Goal: Task Accomplishment & Management: Complete application form

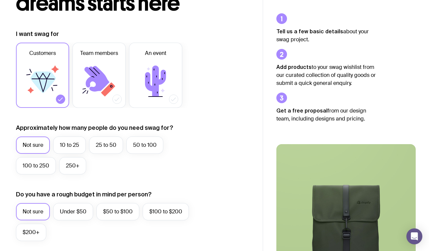
scroll to position [79, 0]
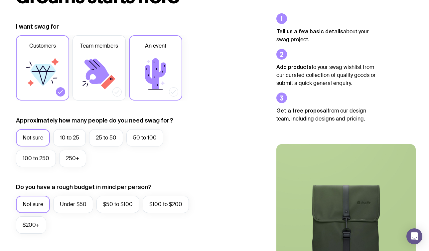
click at [163, 87] on icon at bounding box center [156, 74] width 40 height 40
click at [0, 0] on input "An event" at bounding box center [0, 0] width 0 height 0
click at [144, 138] on label "50 to 100" at bounding box center [145, 137] width 37 height 17
click at [0, 0] on input "50 to 100" at bounding box center [0, 0] width 0 height 0
click at [169, 205] on label "$100 to $200" at bounding box center [166, 204] width 46 height 17
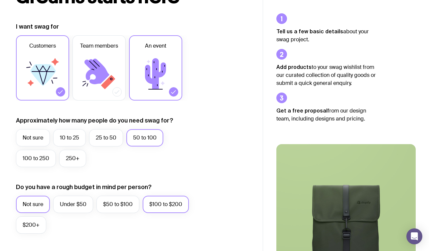
click at [0, 0] on input "$100 to $200" at bounding box center [0, 0] width 0 height 0
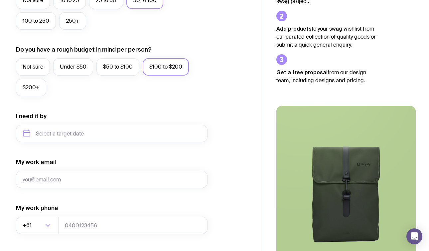
scroll to position [232, 0]
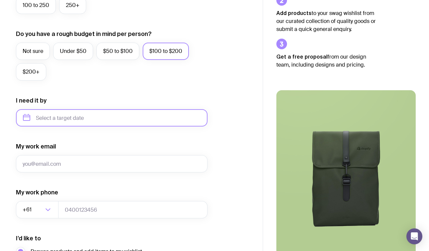
click at [143, 112] on input "text" at bounding box center [112, 117] width 192 height 17
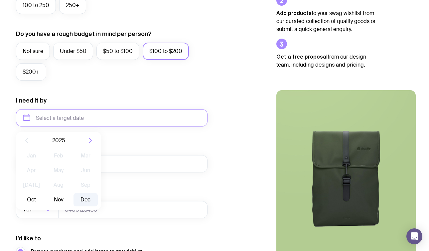
click at [81, 195] on button "Dec" at bounding box center [86, 199] width 24 height 13
type input "[DATE]"
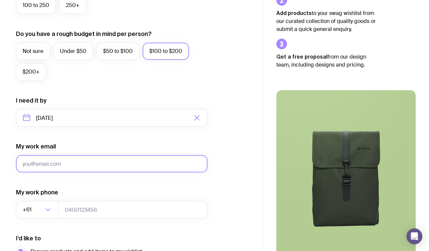
type input "[PERSON_NAME][EMAIL_ADDRESS][DOMAIN_NAME]"
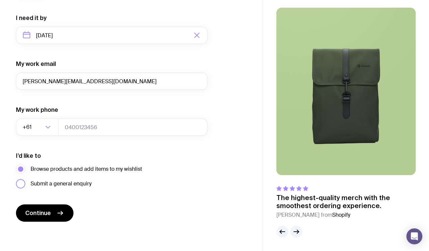
scroll to position [315, 0]
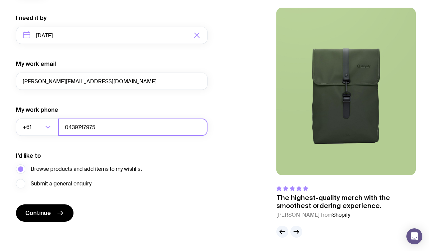
type input "0439747975"
click at [162, 158] on div "I’d like to Browse products and add items to my wishlist Submit a general enqui…" at bounding box center [112, 170] width 192 height 37
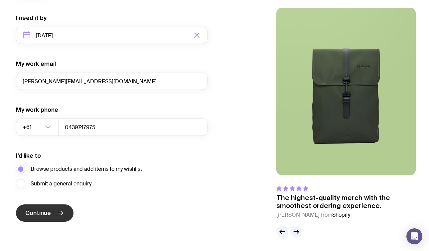
click at [59, 211] on icon "submit" at bounding box center [60, 213] width 8 height 8
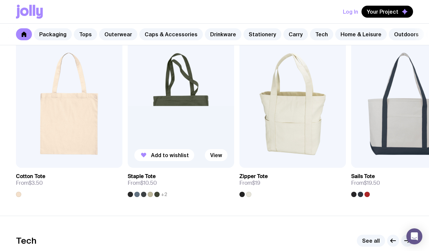
scroll to position [1444, 0]
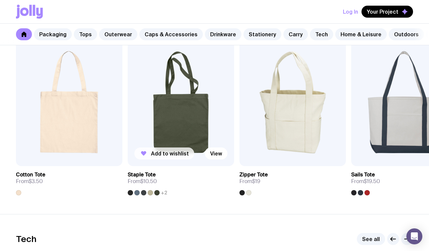
click at [168, 153] on span "Add to wishlist" at bounding box center [170, 153] width 38 height 7
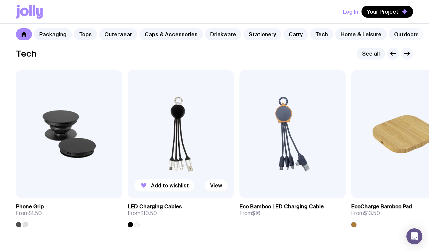
scroll to position [1629, 0]
click at [268, 187] on span "Add to wishlist" at bounding box center [282, 185] width 38 height 7
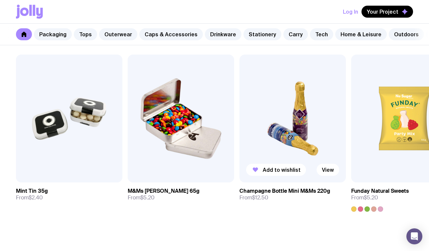
scroll to position [2299, 0]
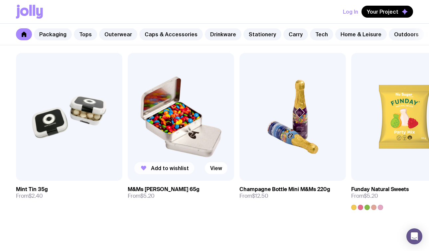
click at [160, 172] on button "Add to wishlist" at bounding box center [165, 168] width 60 height 12
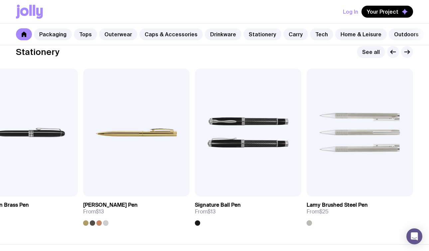
scroll to position [1145, 0]
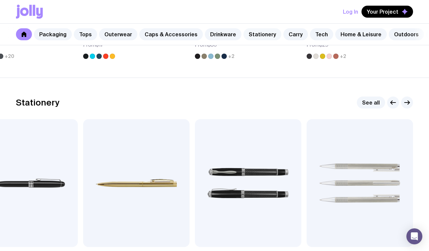
click at [252, 33] on link "Stationery" at bounding box center [263, 34] width 38 height 12
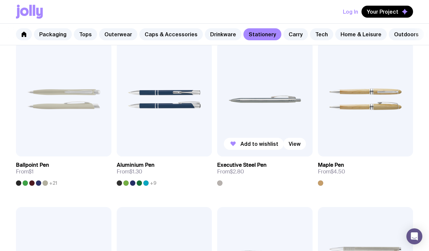
scroll to position [132, 0]
click at [341, 148] on button "Add to wishlist" at bounding box center [355, 144] width 60 height 12
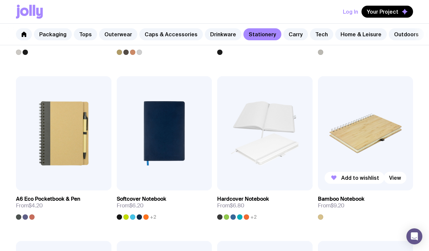
scroll to position [444, 0]
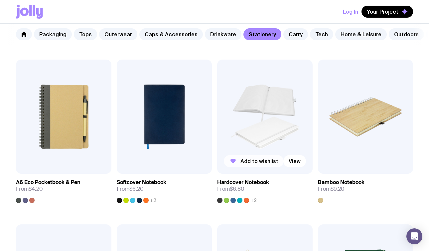
click at [266, 164] on span "Add to wishlist" at bounding box center [260, 161] width 38 height 7
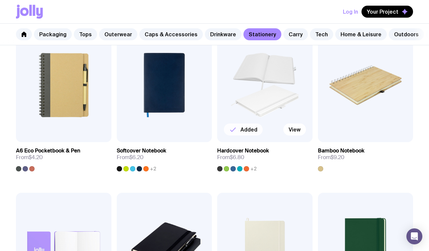
scroll to position [474, 0]
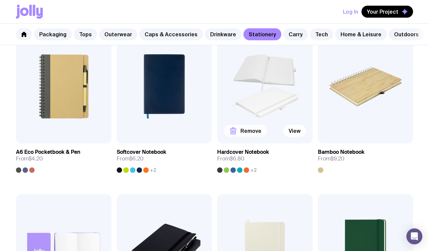
click at [253, 135] on button "Remove" at bounding box center [245, 131] width 43 height 12
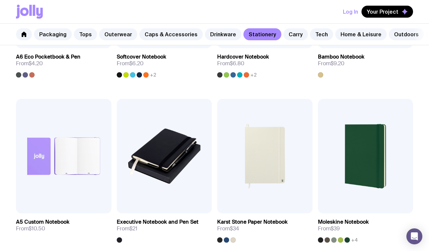
scroll to position [650, 0]
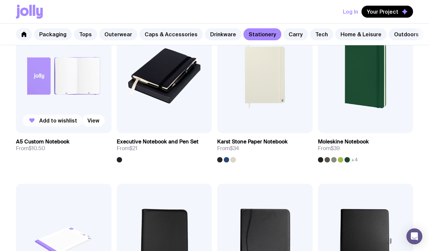
click at [63, 121] on span "Add to wishlist" at bounding box center [58, 120] width 38 height 7
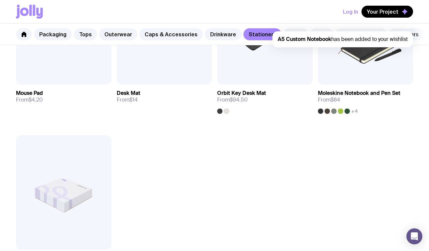
scroll to position [1040, 0]
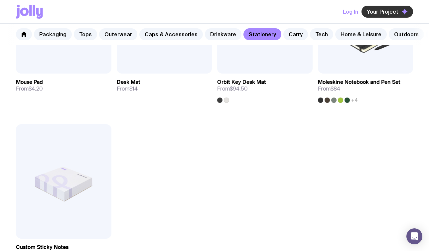
click at [392, 14] on span "Your Project" at bounding box center [383, 11] width 32 height 7
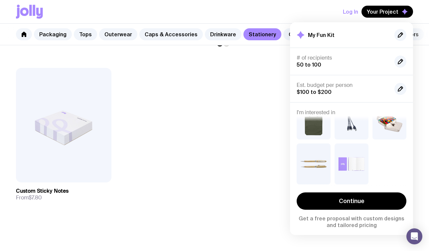
scroll to position [22, 0]
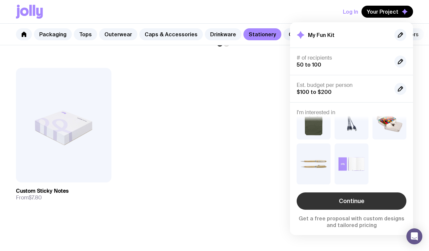
click at [374, 207] on link "Continue" at bounding box center [352, 200] width 110 height 17
